Goal: Complete application form

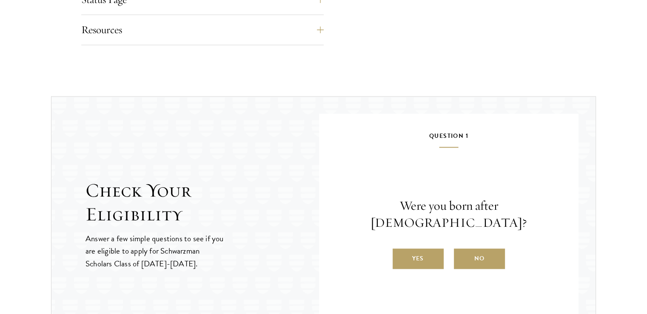
drag, startPoint x: 423, startPoint y: 258, endPoint x: 421, endPoint y: 251, distance: 8.1
click at [321, 258] on label "Yes" at bounding box center [417, 258] width 51 height 20
click at [321, 257] on input "Yes" at bounding box center [396, 253] width 8 height 8
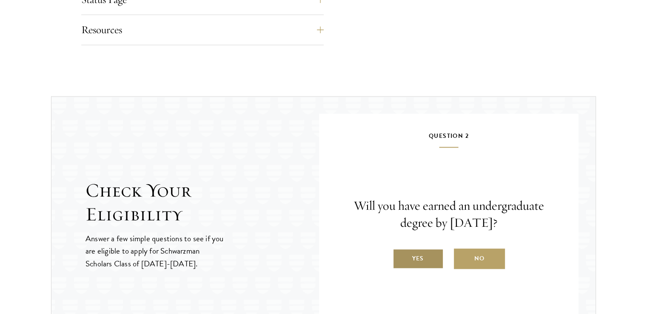
click at [321, 250] on label "Yes" at bounding box center [417, 258] width 51 height 20
click at [321, 250] on input "Yes" at bounding box center [396, 253] width 8 height 8
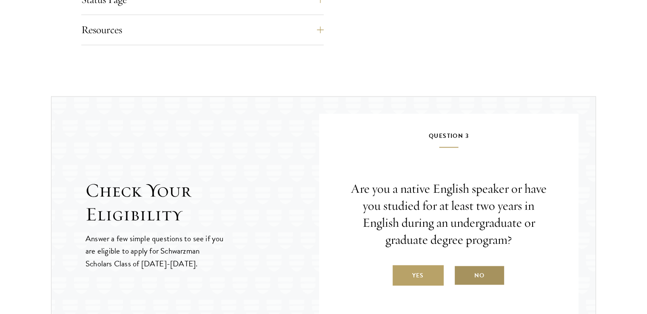
click at [321, 269] on input "No" at bounding box center [458, 270] width 8 height 8
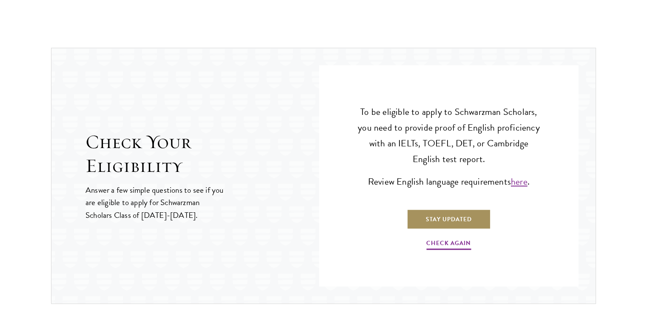
scroll to position [888, 0]
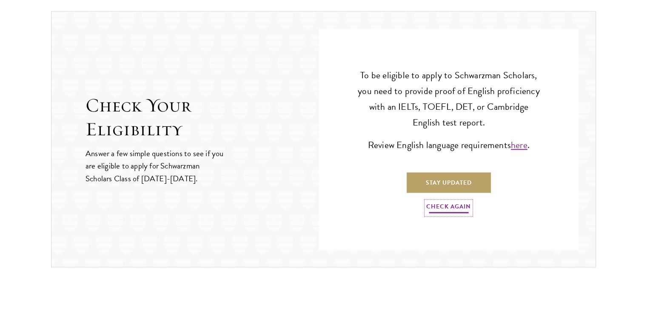
click at [321, 206] on link "Check Again" at bounding box center [448, 207] width 45 height 13
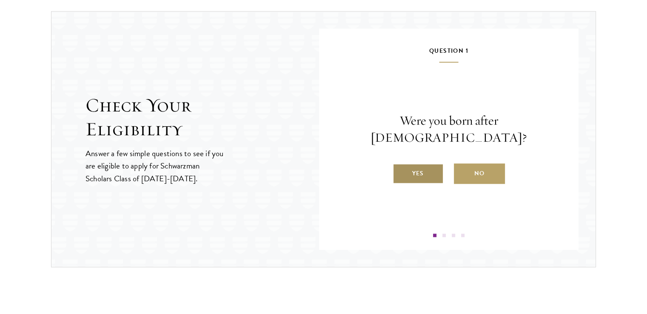
click at [321, 163] on label "Yes" at bounding box center [417, 173] width 51 height 20
click at [321, 164] on input "Yes" at bounding box center [396, 168] width 8 height 8
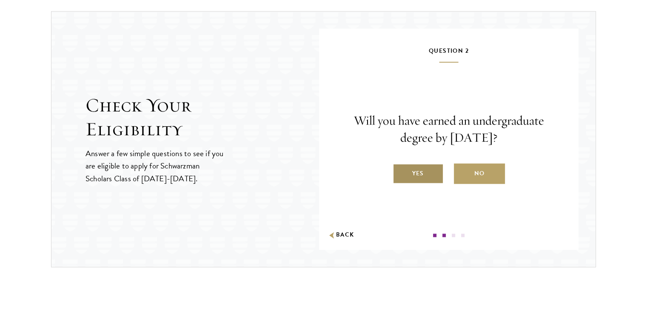
click at [321, 170] on label "Yes" at bounding box center [417, 173] width 51 height 20
click at [321, 170] on input "Yes" at bounding box center [396, 168] width 8 height 8
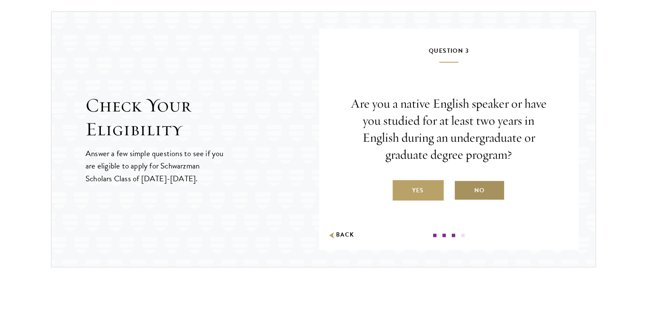
click at [321, 188] on label "No" at bounding box center [479, 190] width 51 height 20
click at [321, 188] on input "No" at bounding box center [458, 185] width 8 height 8
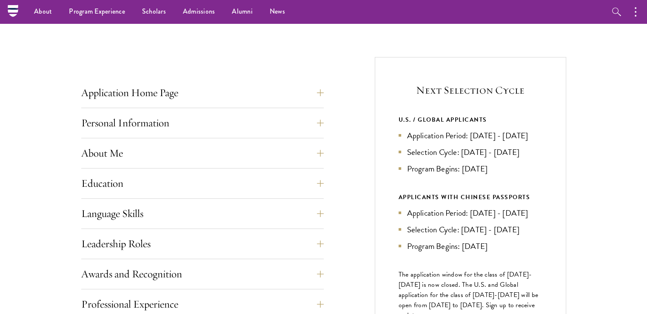
scroll to position [207, 0]
